Goal: Book appointment/travel/reservation

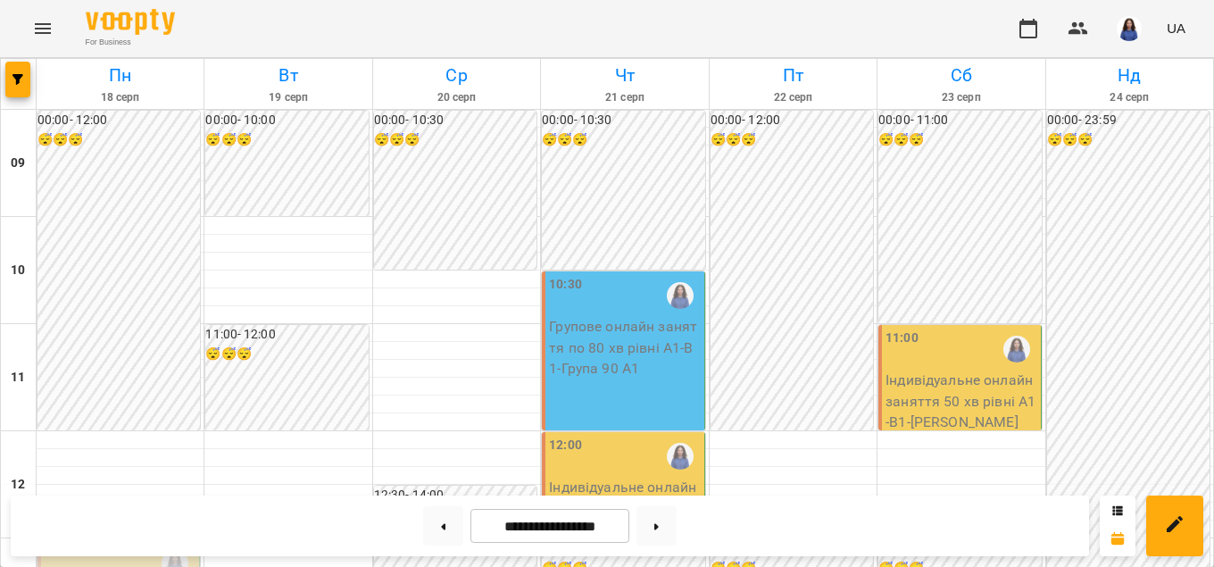
scroll to position [509, 0]
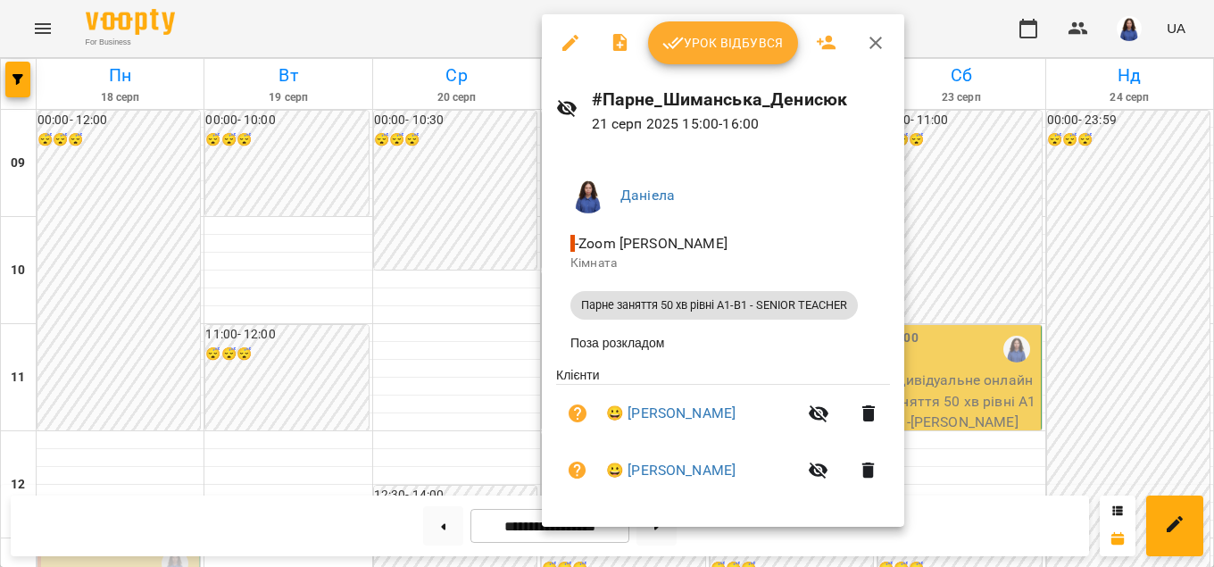
click at [507, 428] on div at bounding box center [607, 283] width 1214 height 567
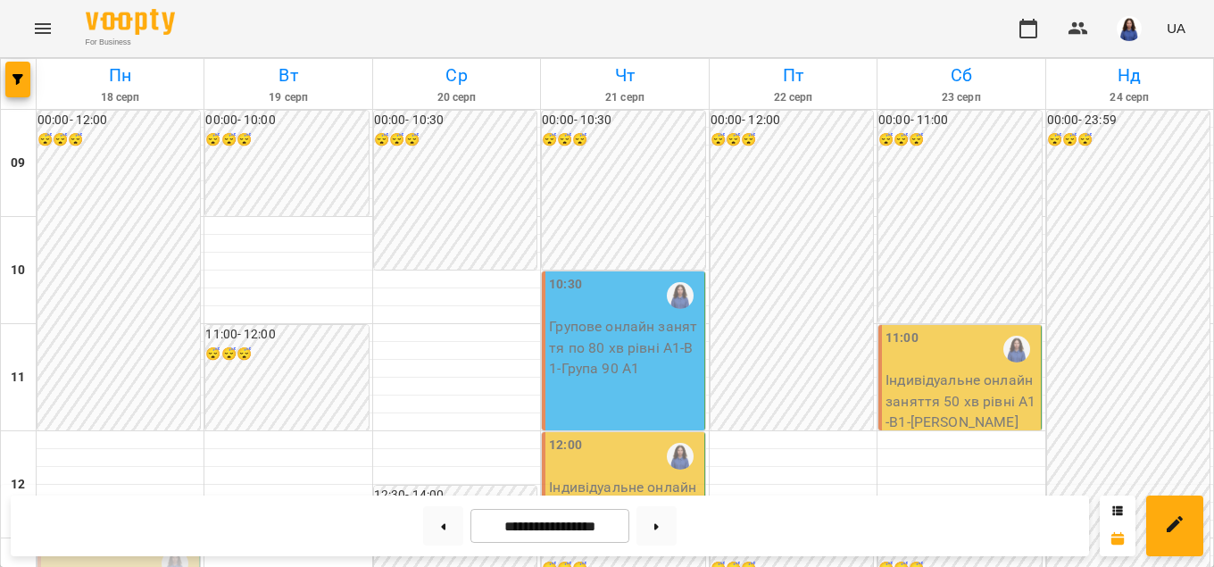
scroll to position [611, 0]
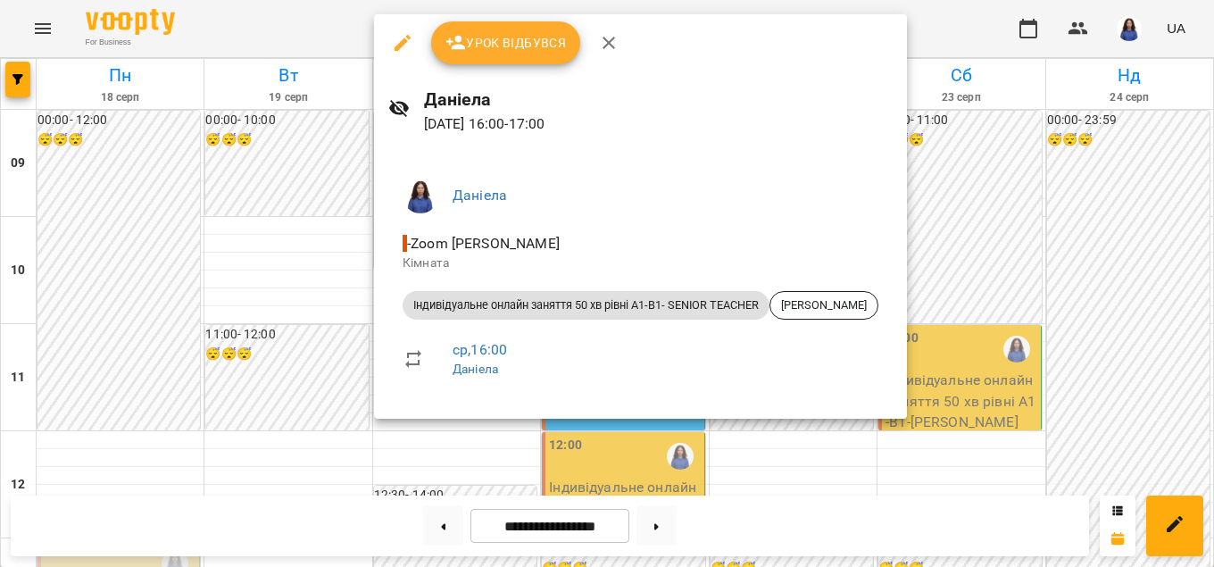
click at [437, 447] on div at bounding box center [607, 283] width 1214 height 567
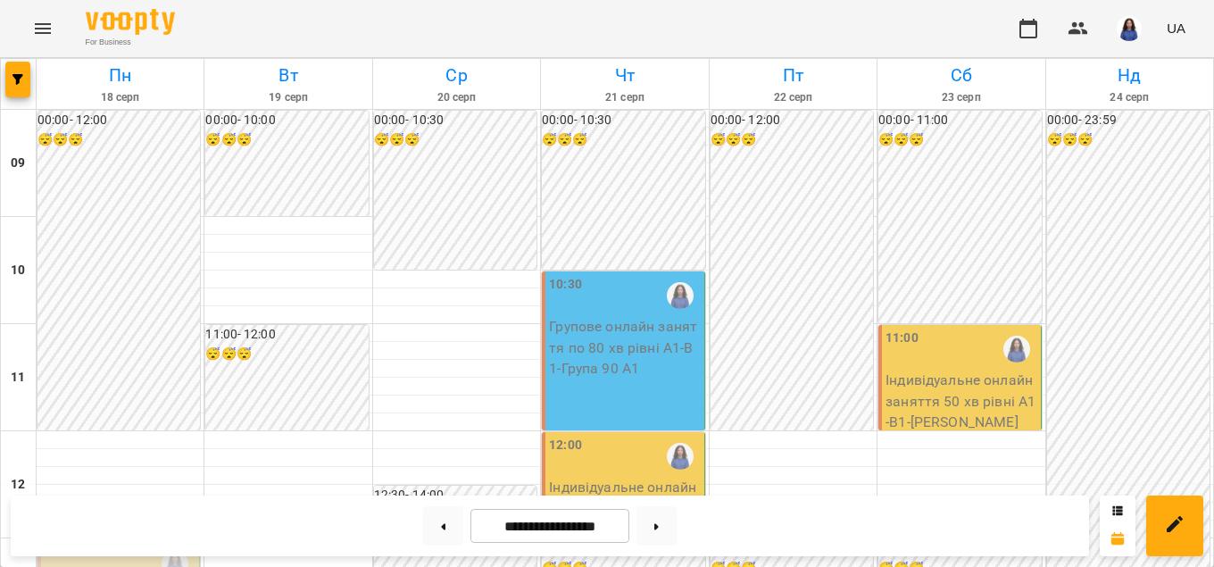
scroll to position [713, 0]
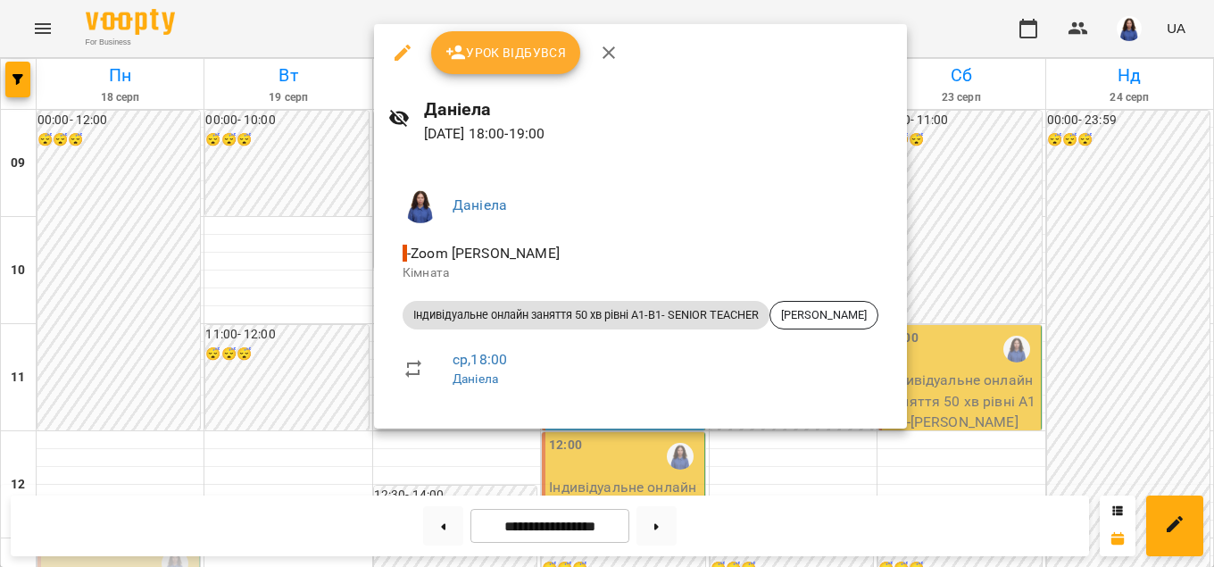
click at [701, 451] on div at bounding box center [607, 283] width 1214 height 567
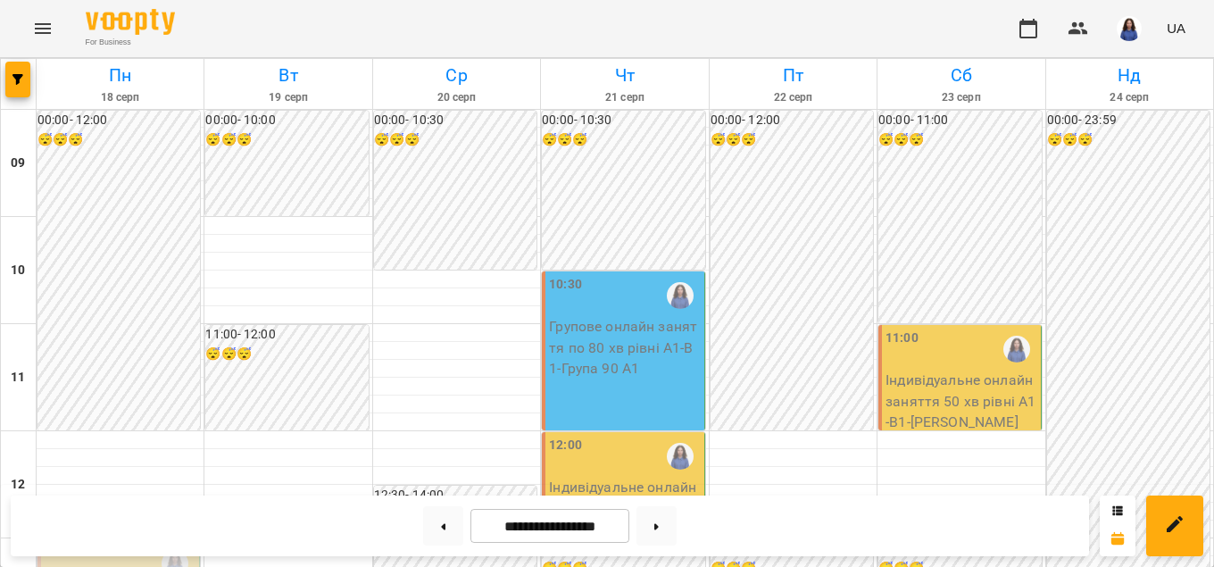
scroll to position [916, 0]
click at [440, 525] on button at bounding box center [443, 525] width 40 height 39
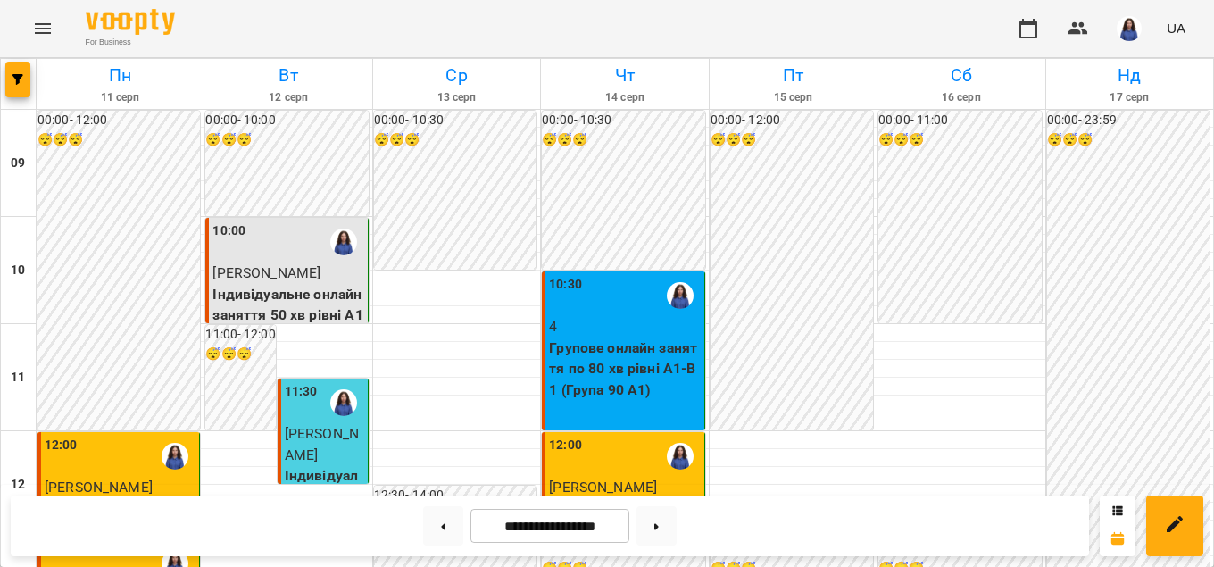
scroll to position [509, 0]
click at [677, 532] on button at bounding box center [657, 525] width 40 height 39
type input "**********"
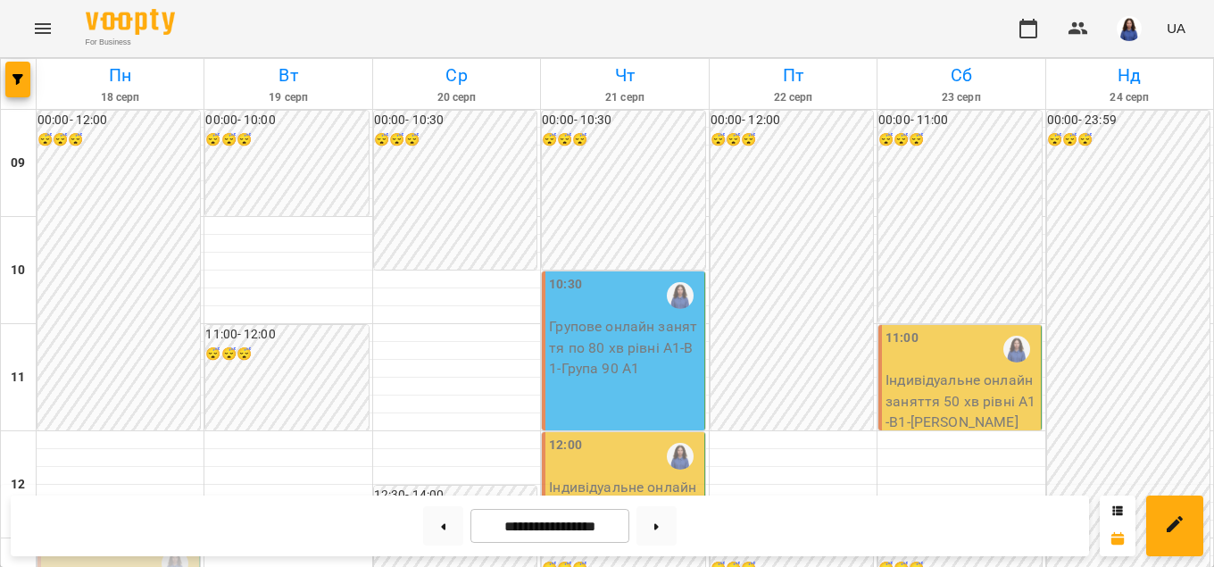
scroll to position [407, 0]
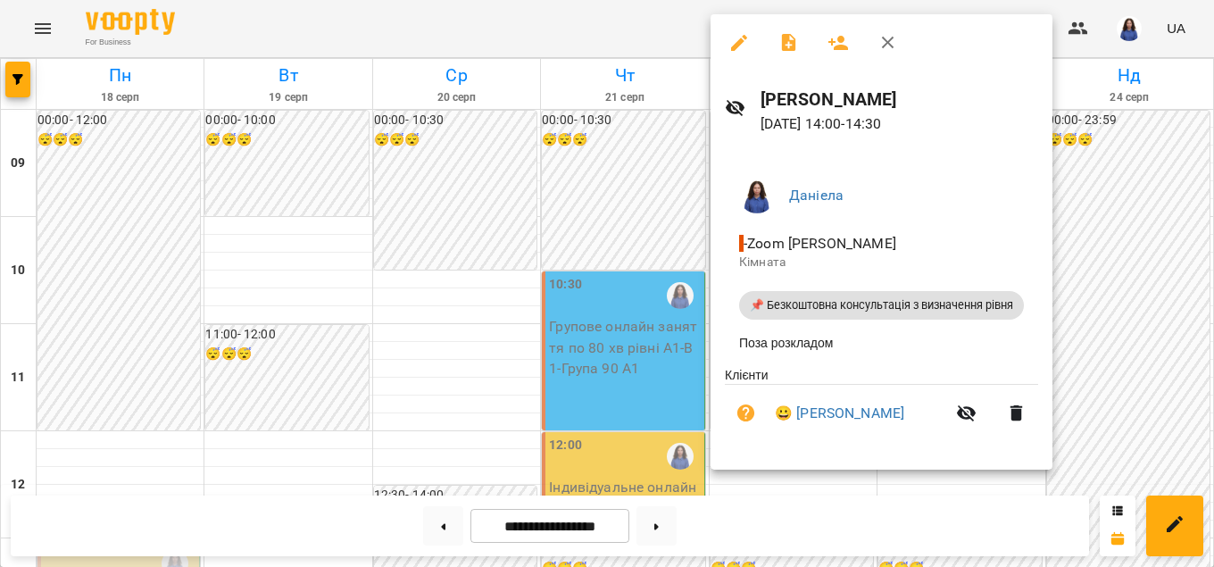
click at [738, 40] on icon "button" at bounding box center [739, 43] width 16 height 16
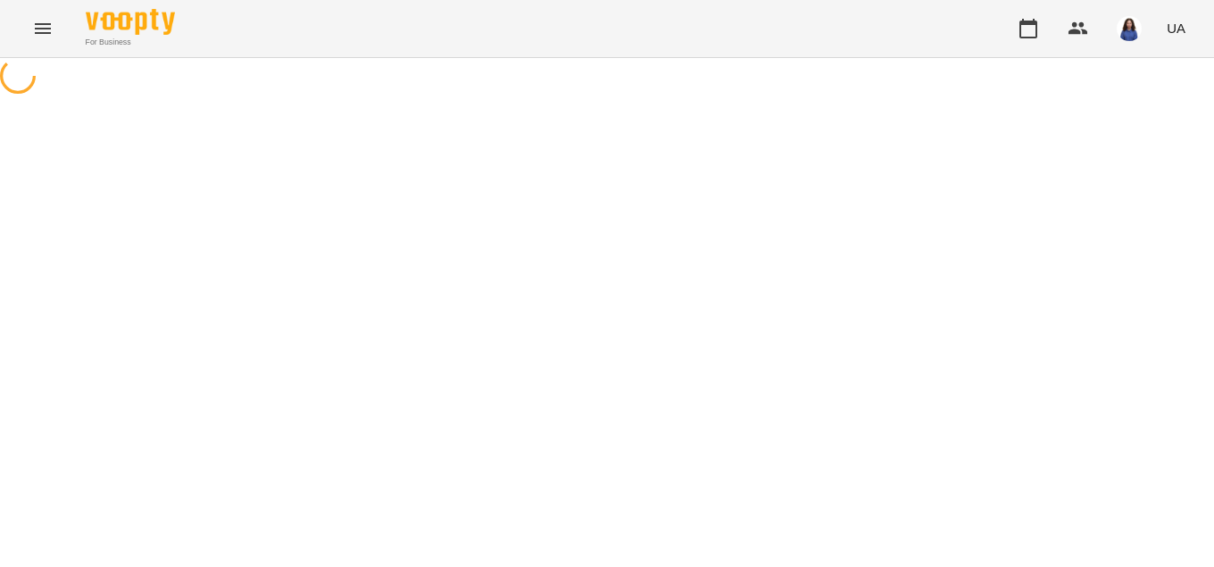
select select "**********"
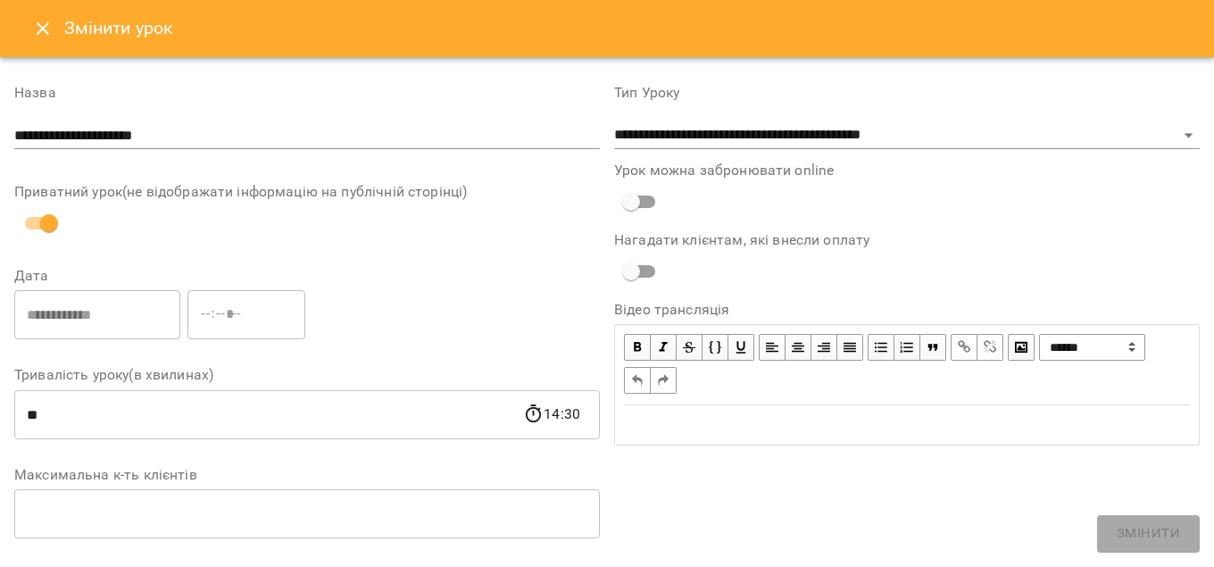
click at [36, 29] on icon "Close" at bounding box center [42, 28] width 21 height 21
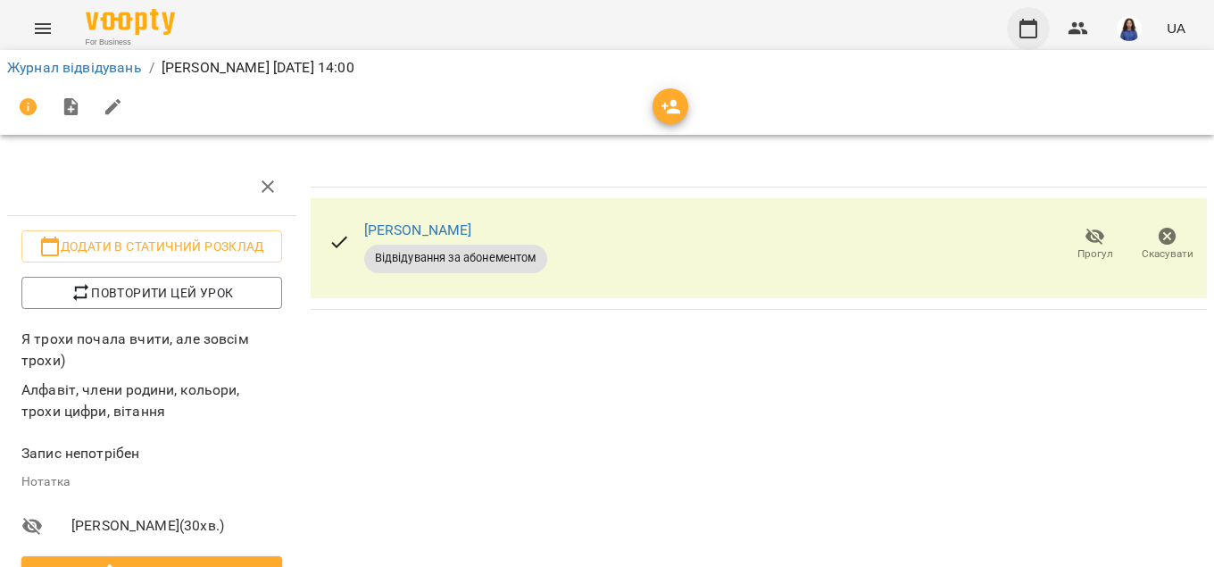
click at [1037, 25] on icon "button" at bounding box center [1028, 28] width 21 height 21
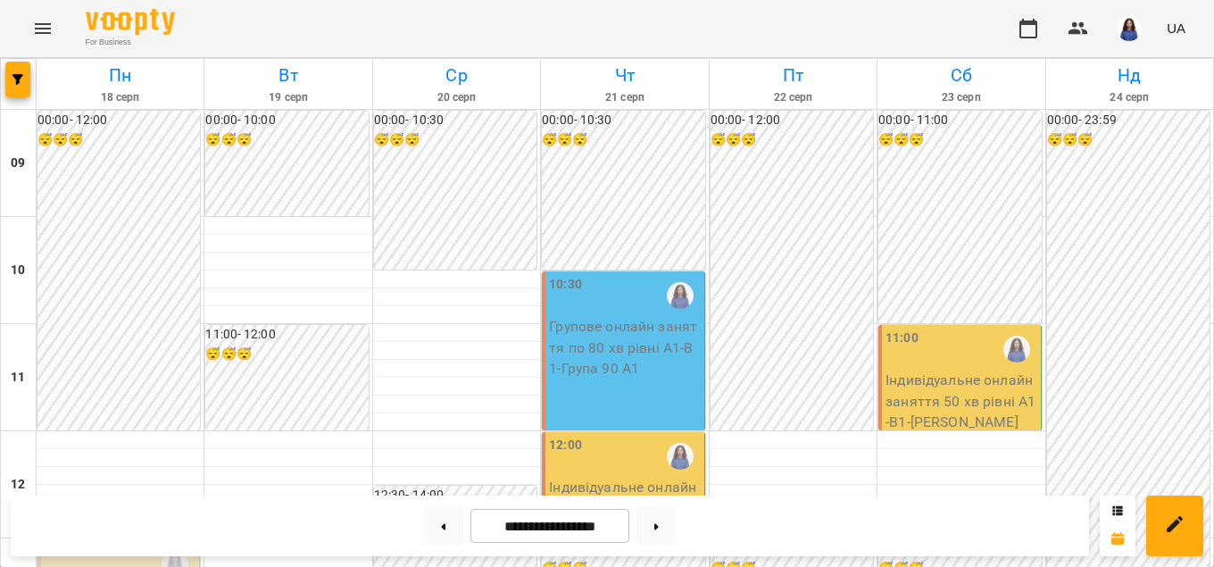
scroll to position [713, 0]
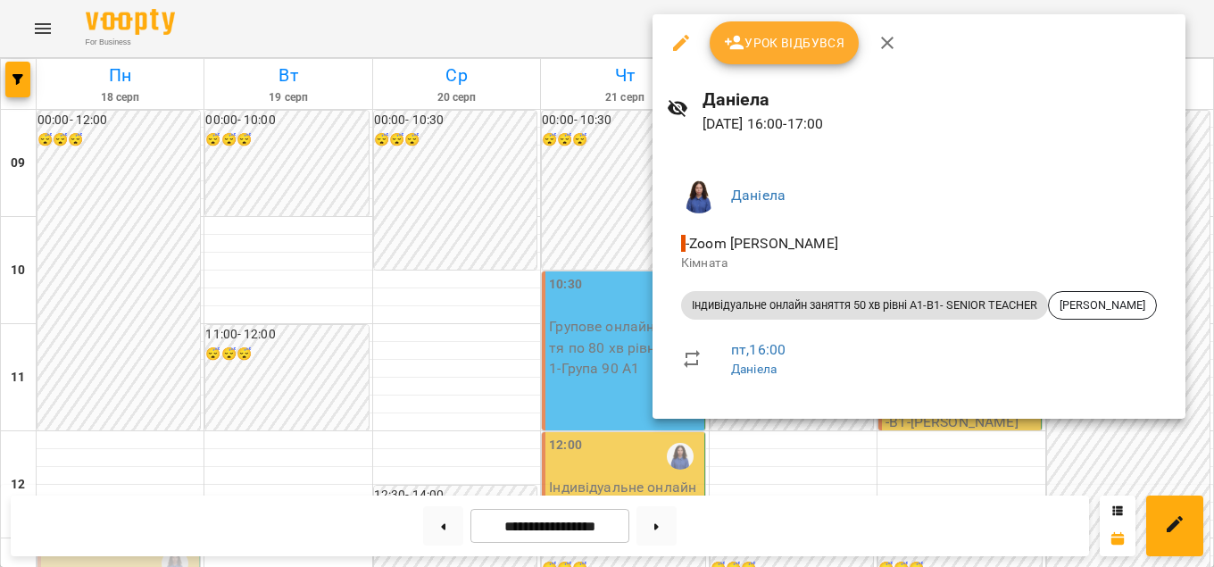
click at [989, 468] on div at bounding box center [607, 283] width 1214 height 567
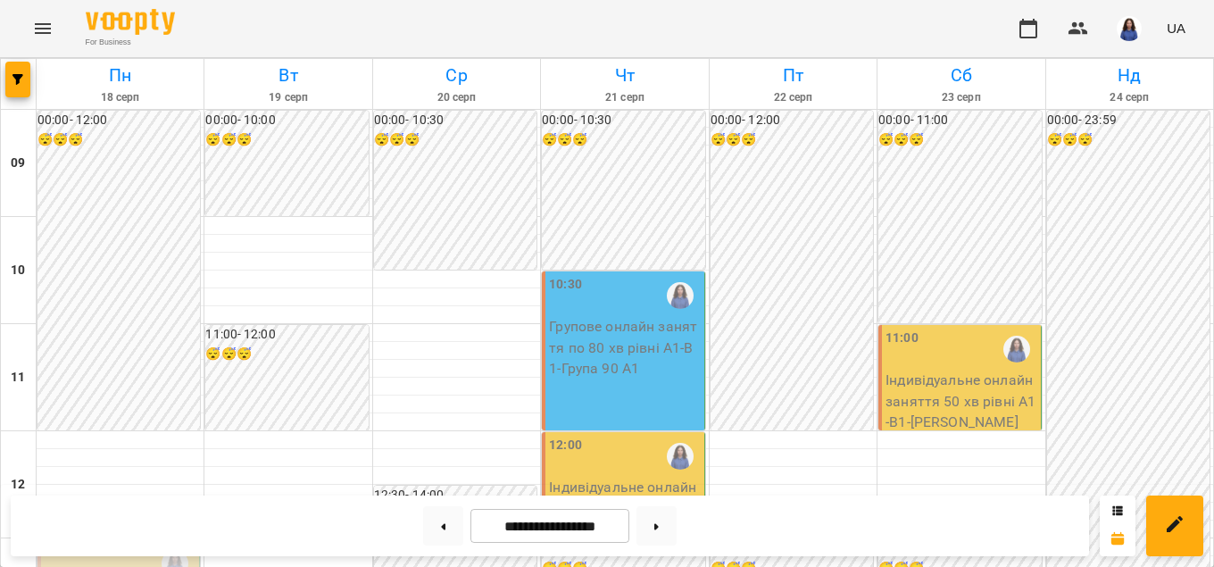
scroll to position [814, 0]
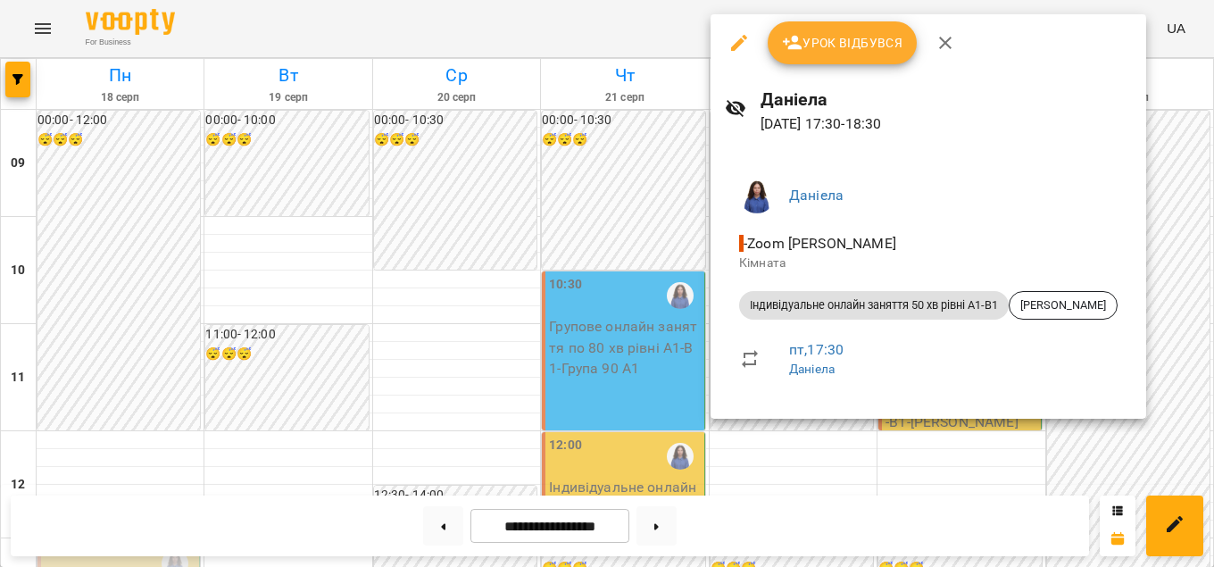
click at [994, 457] on div at bounding box center [607, 283] width 1214 height 567
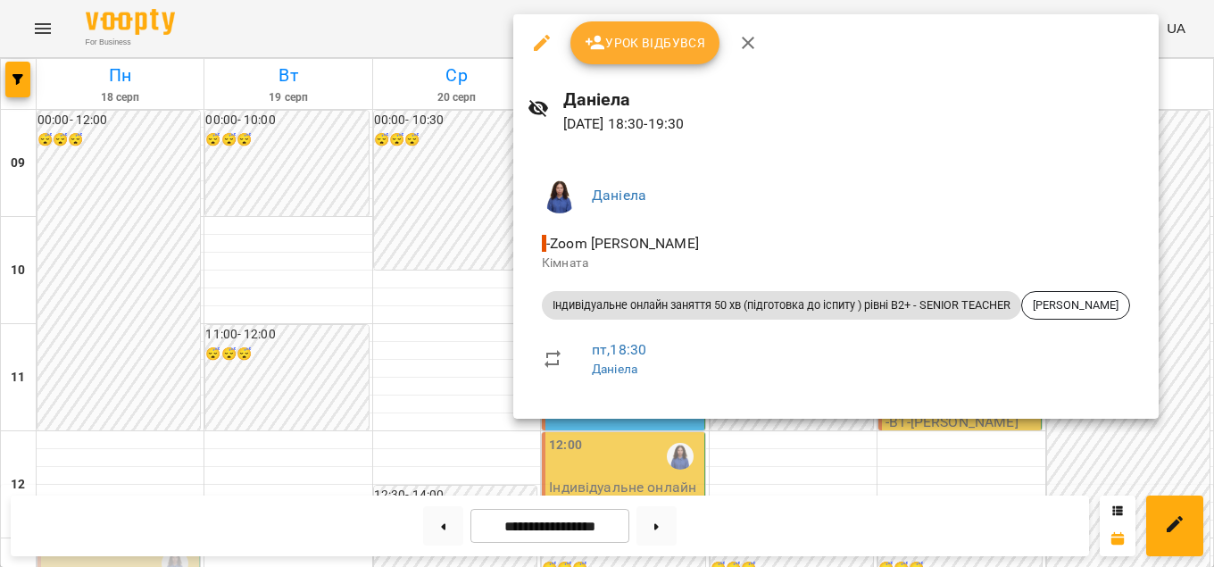
click at [1027, 454] on div at bounding box center [607, 283] width 1214 height 567
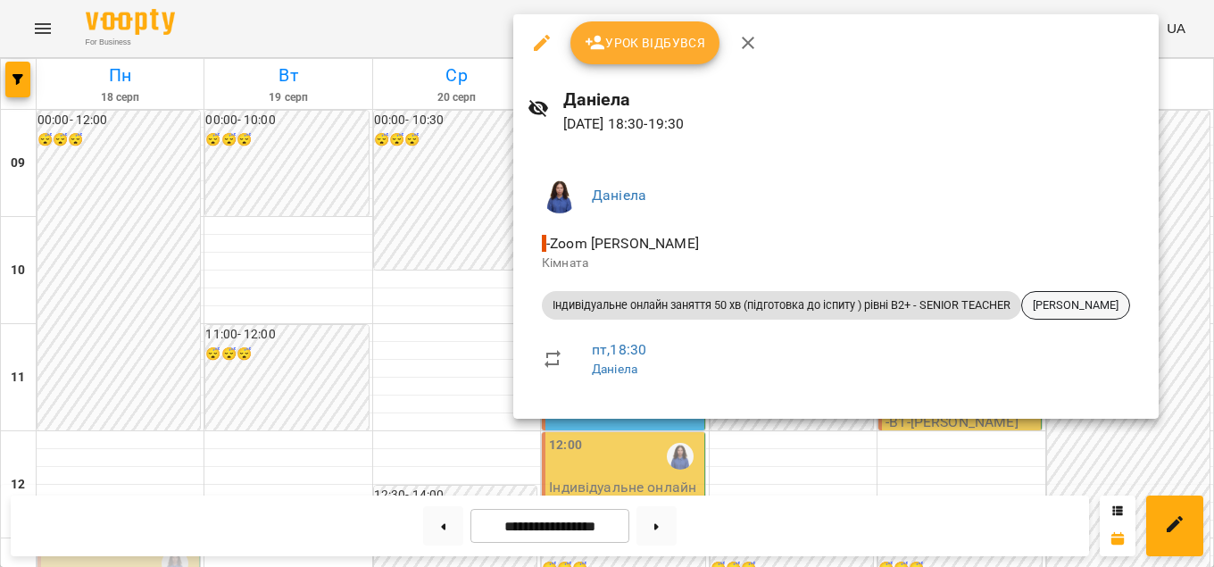
click at [1128, 318] on div "[PERSON_NAME]" at bounding box center [1076, 305] width 109 height 29
